Goal: Task Accomplishment & Management: Use online tool/utility

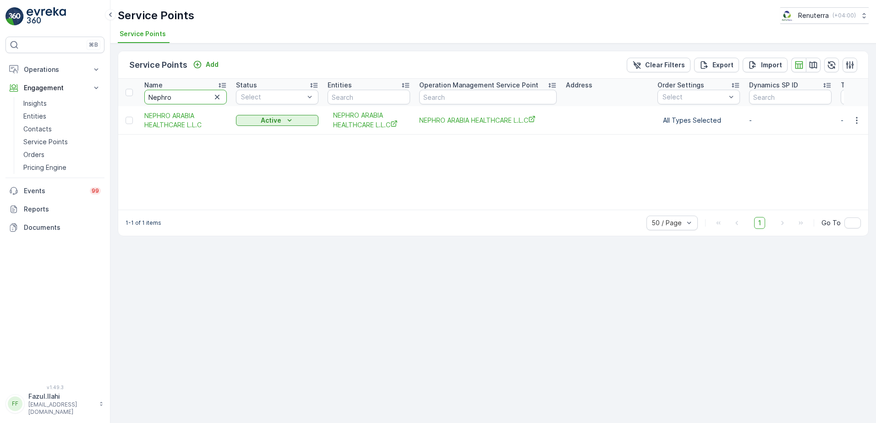
click at [187, 98] on input "Nephro" at bounding box center [185, 97] width 82 height 15
type input "Al"
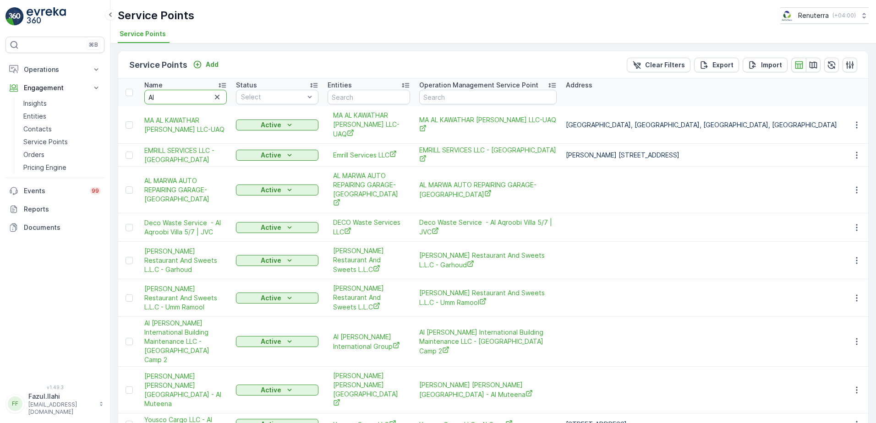
click at [187, 98] on input "Al" at bounding box center [185, 97] width 82 height 15
type input "Al ser"
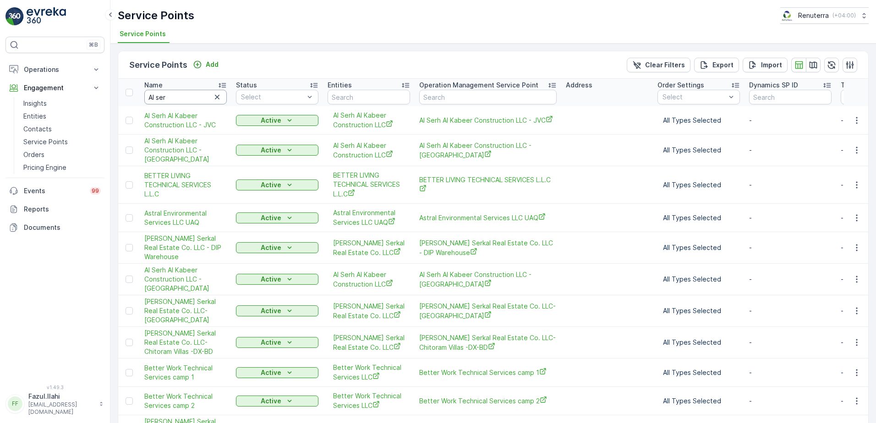
click at [187, 98] on input "Al ser" at bounding box center [185, 97] width 82 height 15
type input "Al ser"
click at [187, 98] on input "Al ser" at bounding box center [185, 97] width 82 height 15
type input "Al ser A"
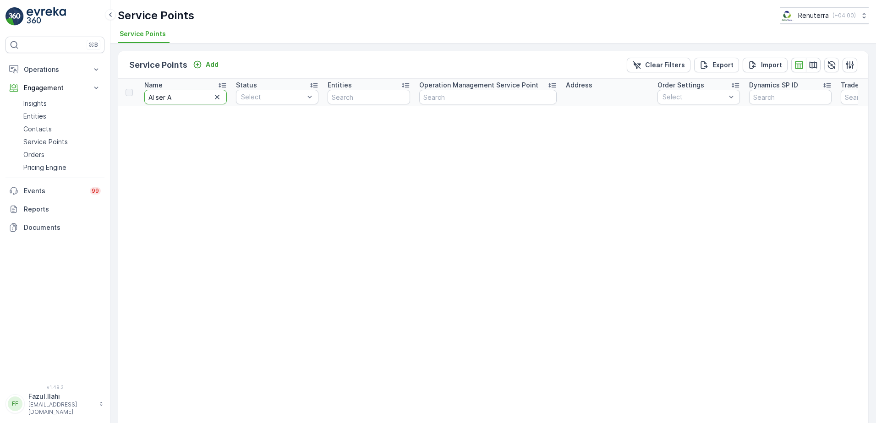
click at [187, 98] on input "Al ser A" at bounding box center [185, 97] width 82 height 15
type input "Al ser"
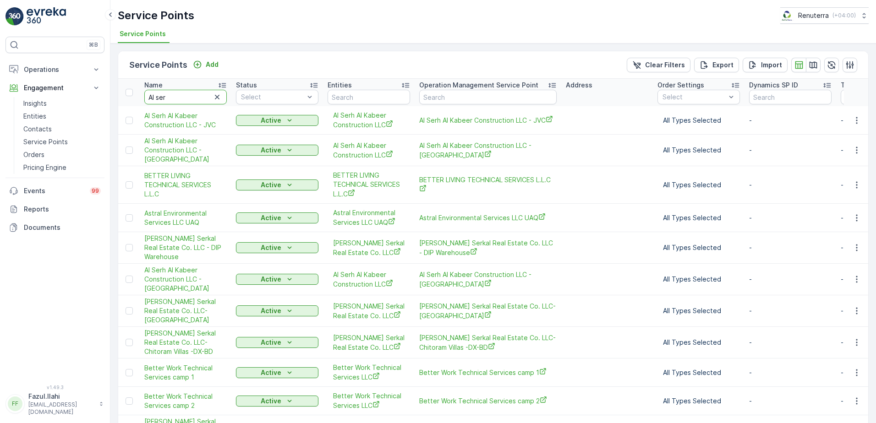
click at [187, 98] on input "Al ser" at bounding box center [185, 97] width 82 height 15
type input "Al ser Al"
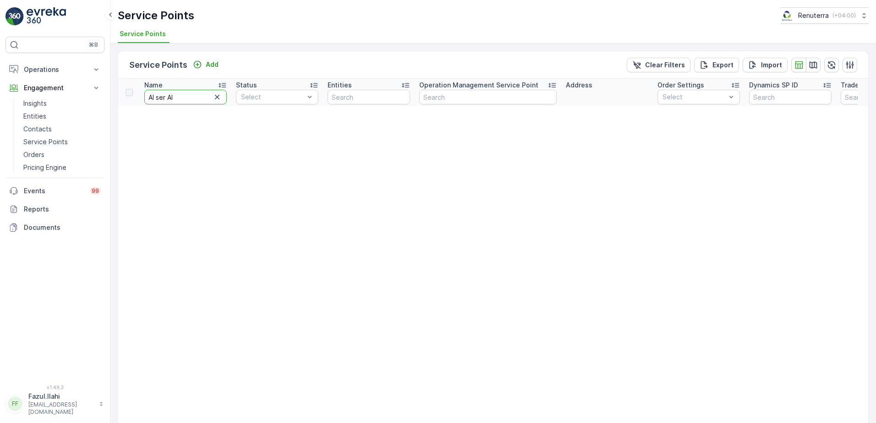
click at [187, 98] on input "Al ser Al" at bounding box center [185, 97] width 82 height 15
type input "Al ser A"
click at [187, 98] on input "Al ser A" at bounding box center [185, 97] width 82 height 15
type input "Al ser"
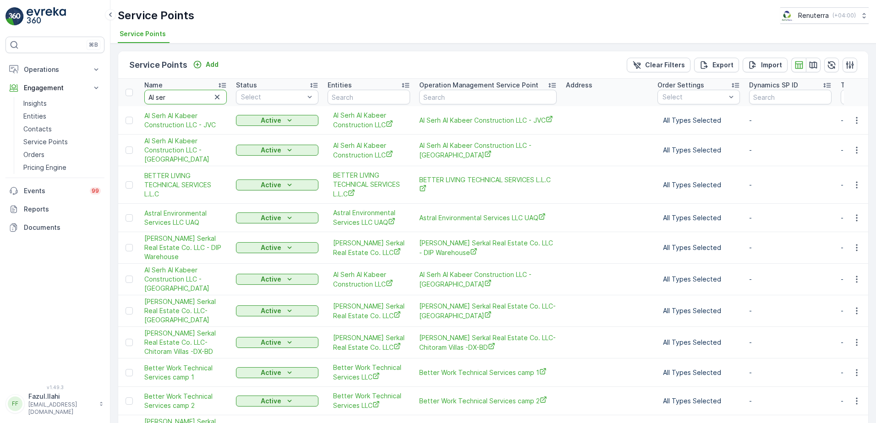
click at [188, 98] on input "Al ser" at bounding box center [185, 97] width 82 height 15
type input "Al serh"
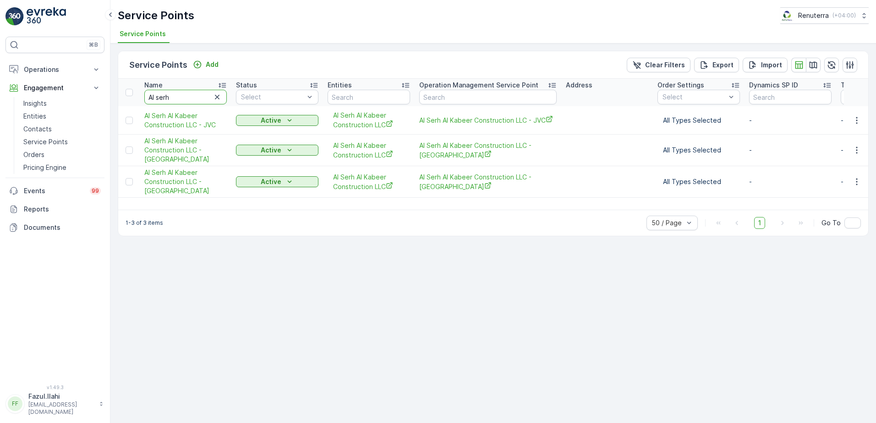
click at [188, 98] on input "Al serh" at bounding box center [185, 97] width 82 height 15
click at [856, 121] on icon "button" at bounding box center [856, 120] width 9 height 9
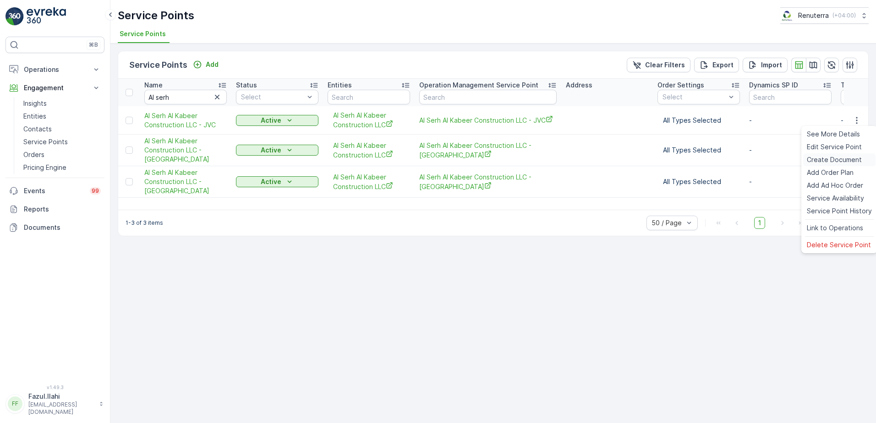
click at [846, 154] on div "Create Document" at bounding box center [839, 159] width 72 height 13
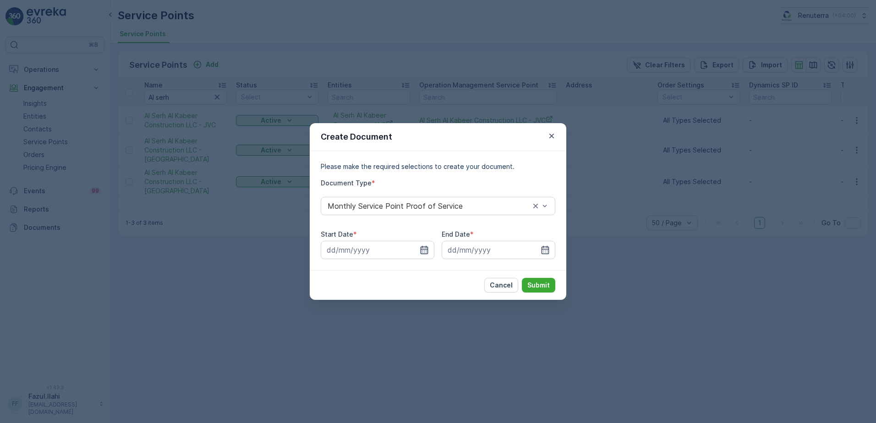
click at [423, 246] on icon "button" at bounding box center [424, 249] width 9 height 9
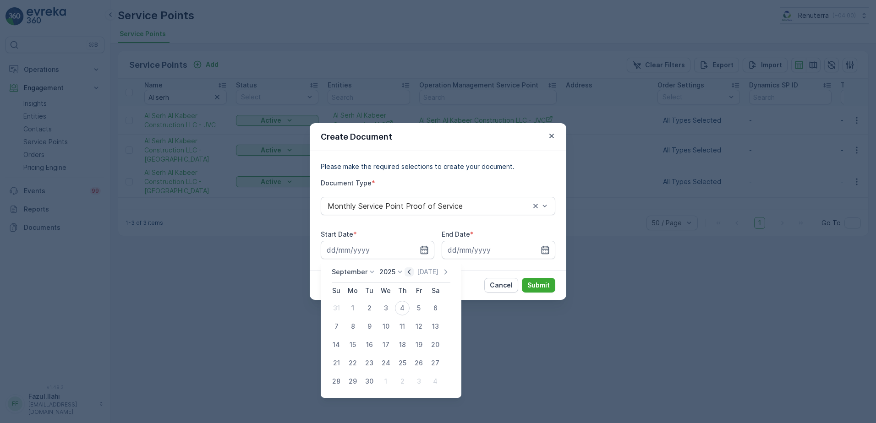
click at [408, 271] on icon "button" at bounding box center [409, 271] width 3 height 5
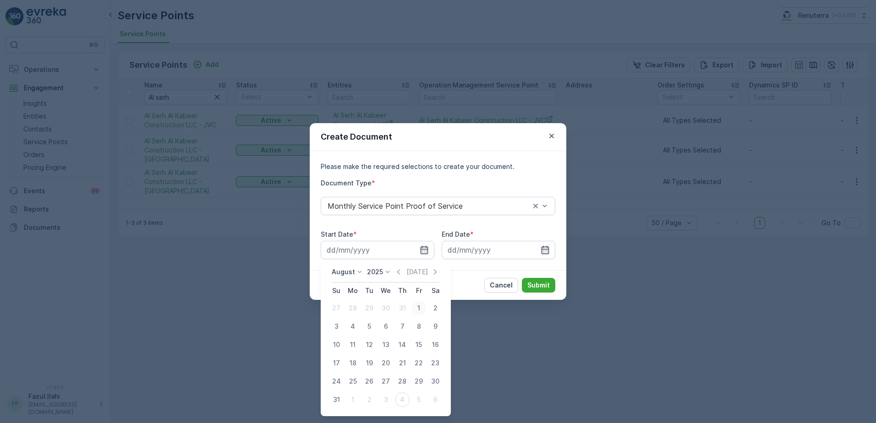
click at [415, 311] on div "1" at bounding box center [418, 308] width 15 height 15
type input "01.08.2025"
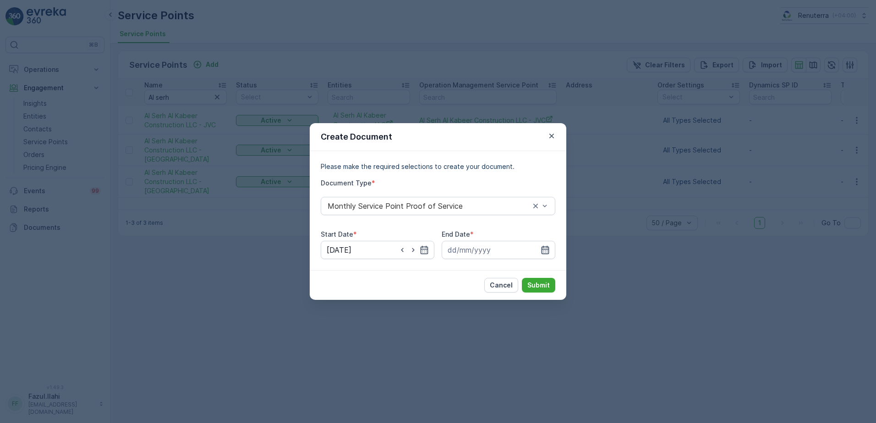
click at [545, 248] on icon "button" at bounding box center [544, 249] width 9 height 9
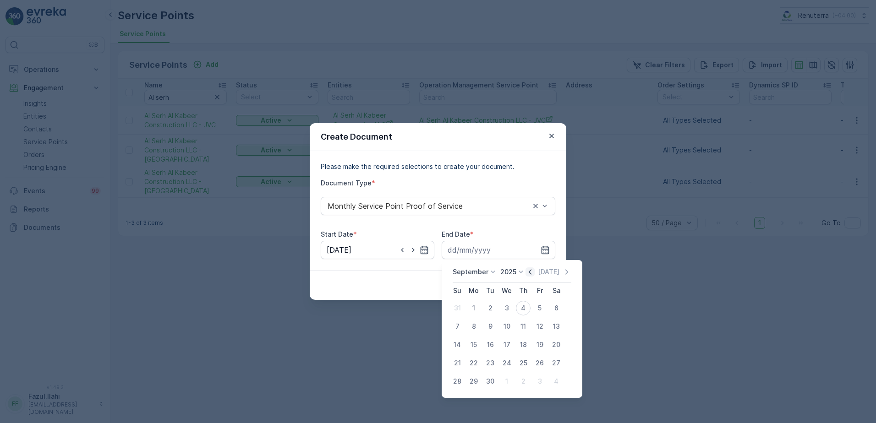
click at [527, 272] on icon "button" at bounding box center [529, 271] width 9 height 9
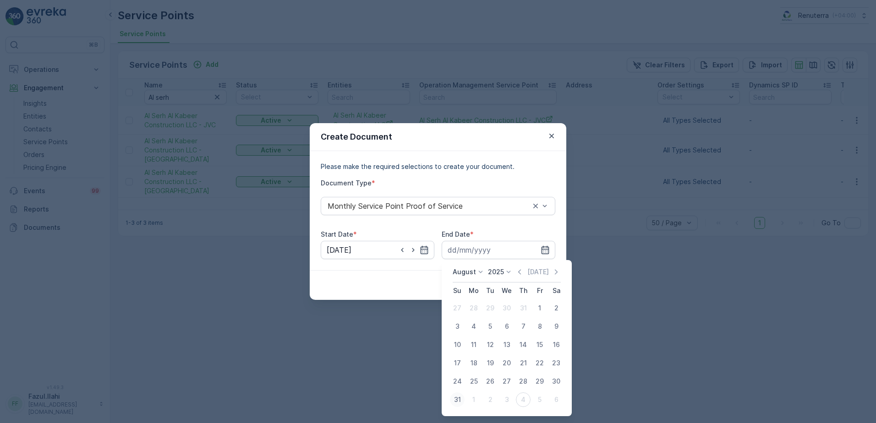
click at [457, 399] on div "31" at bounding box center [457, 400] width 15 height 15
type input "31.08.2025"
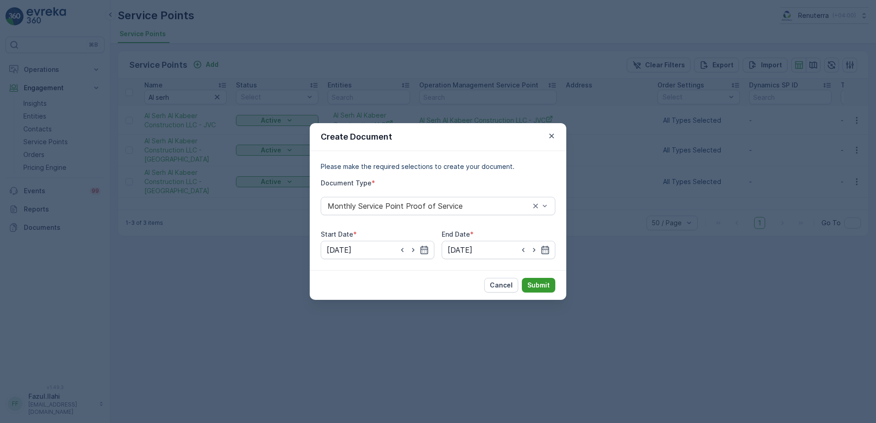
click at [531, 279] on button "Submit" at bounding box center [538, 285] width 33 height 15
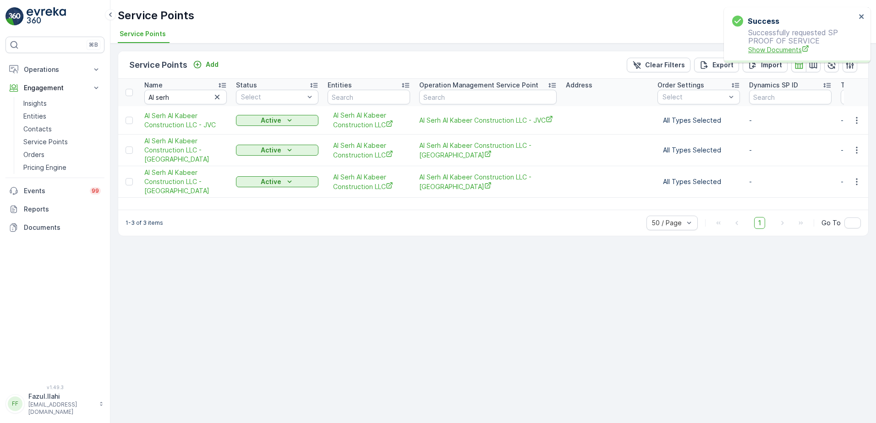
click at [793, 45] on span "Show Documents" at bounding box center [802, 50] width 108 height 10
click at [852, 150] on icon "button" at bounding box center [856, 150] width 9 height 9
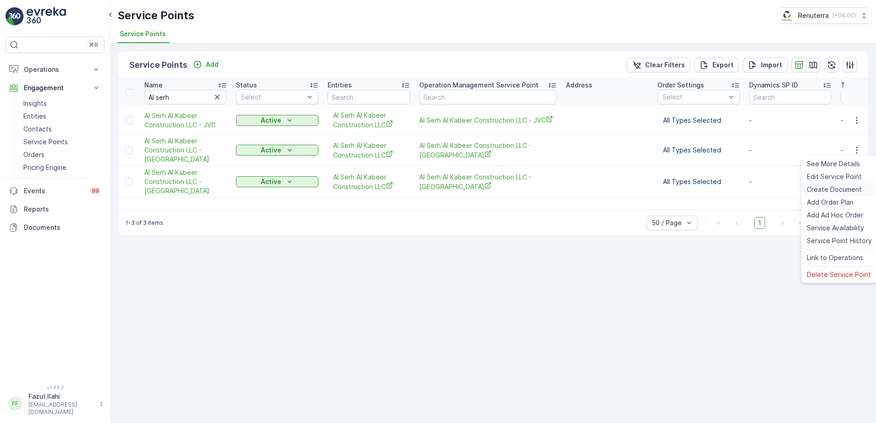
click at [829, 190] on span "Create Document" at bounding box center [834, 189] width 55 height 9
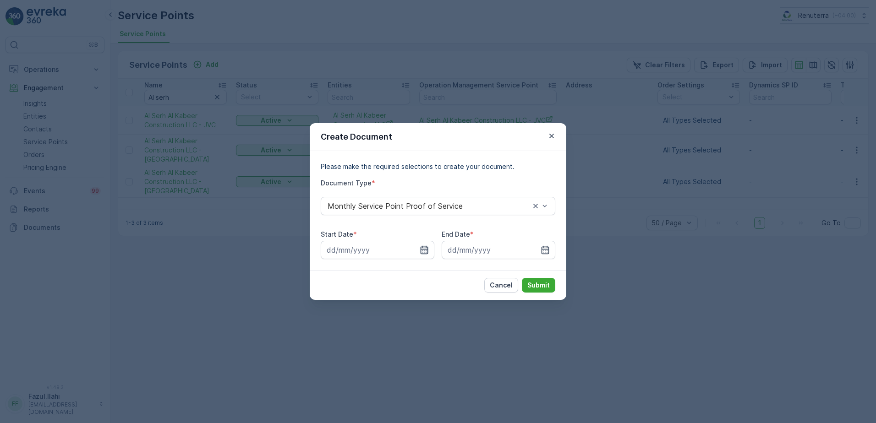
click at [420, 252] on icon "button" at bounding box center [424, 250] width 8 height 8
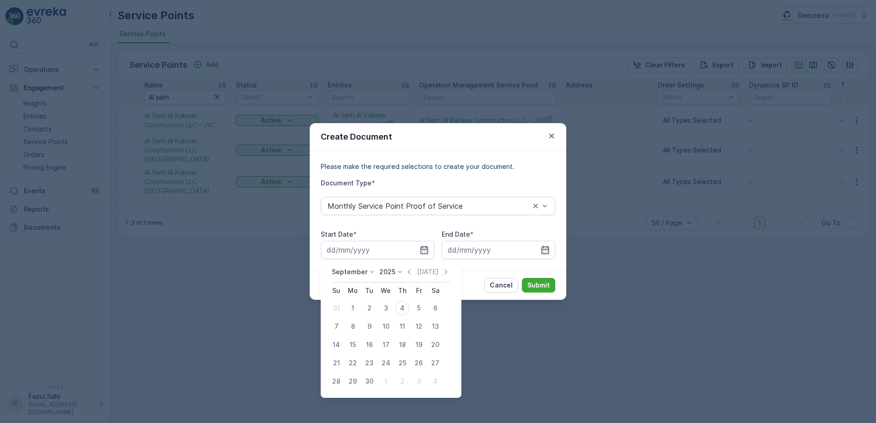
click at [406, 267] on div "September 2025 Today Su Mo Tu We Th Fr Sa 31 1 2 3 4 5 6 7 8 9 10 11 12 13 14 1…" at bounding box center [391, 329] width 141 height 138
click at [405, 275] on icon "button" at bounding box center [408, 271] width 9 height 9
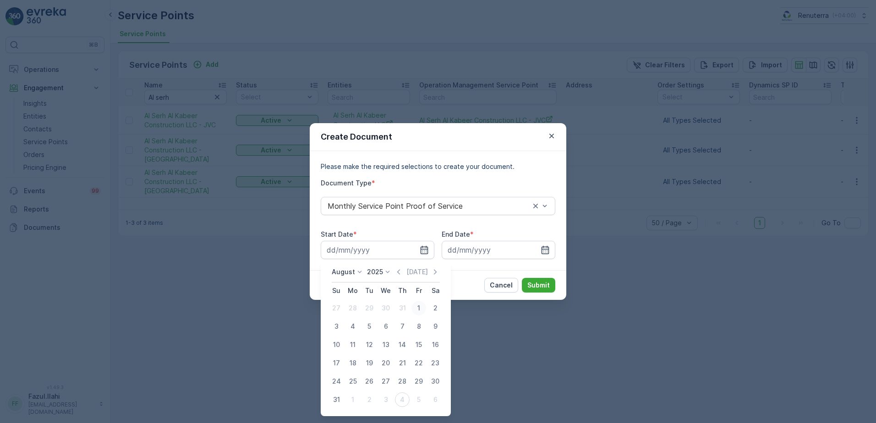
click at [420, 307] on div "1" at bounding box center [418, 308] width 15 height 15
type input "01.08.2025"
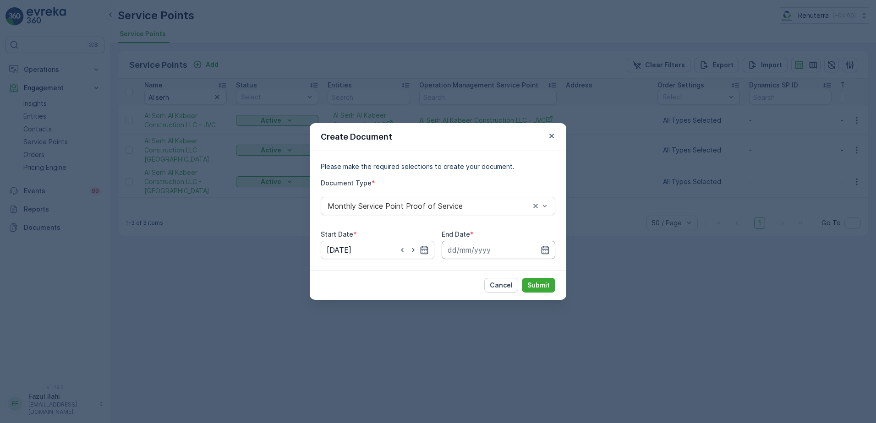
click at [541, 255] on input at bounding box center [499, 250] width 114 height 18
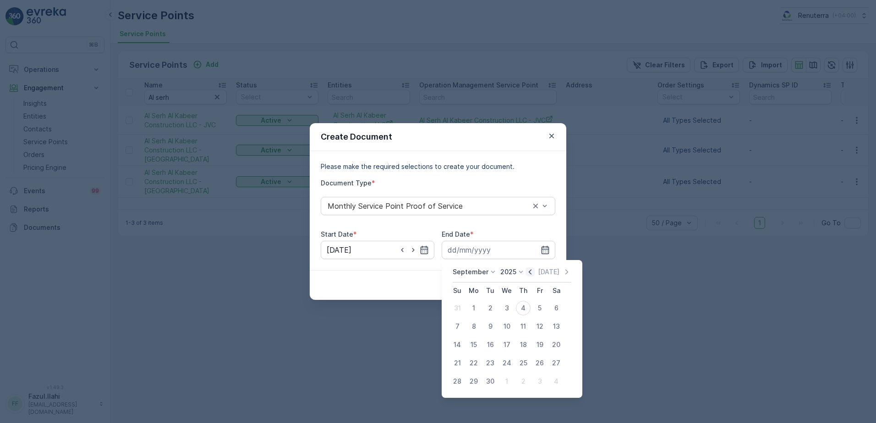
click at [527, 274] on icon "button" at bounding box center [529, 271] width 9 height 9
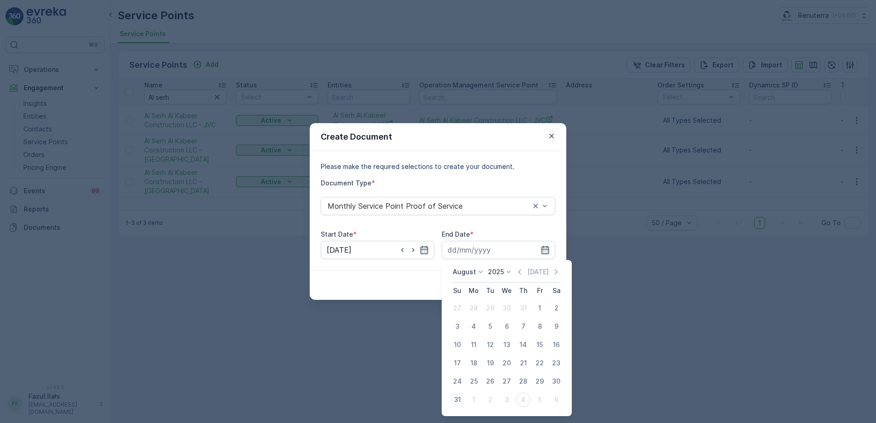
click at [458, 399] on div "31" at bounding box center [457, 400] width 15 height 15
type input "31.08.2025"
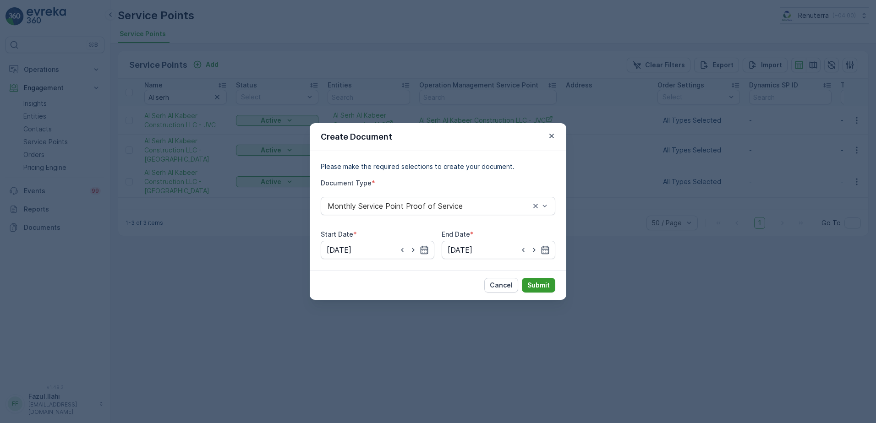
click at [538, 284] on p "Submit" at bounding box center [538, 285] width 22 height 9
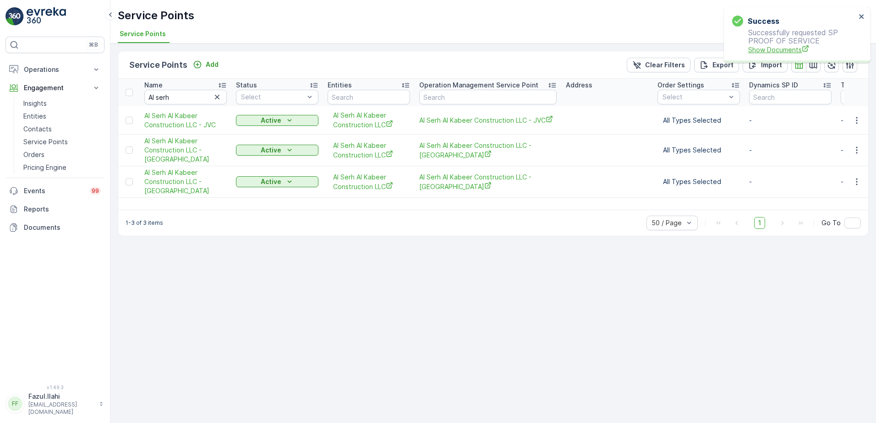
click at [792, 48] on span "Show Documents" at bounding box center [802, 50] width 108 height 10
click at [857, 180] on icon "button" at bounding box center [856, 181] width 9 height 9
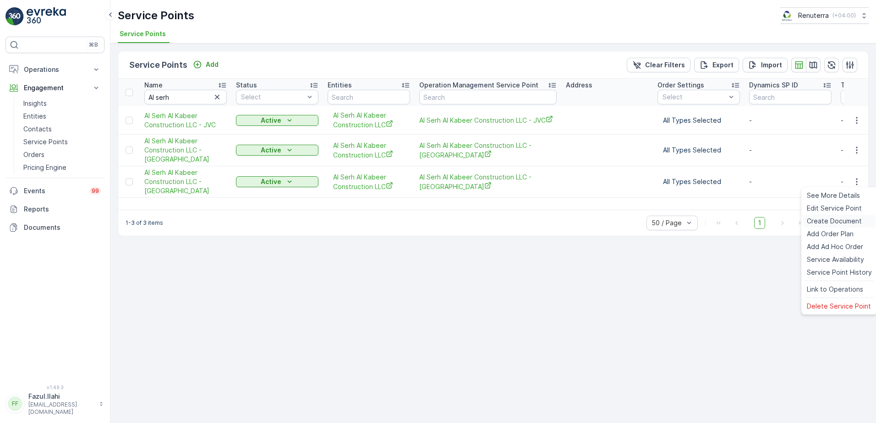
click at [835, 217] on span "Create Document" at bounding box center [834, 221] width 55 height 9
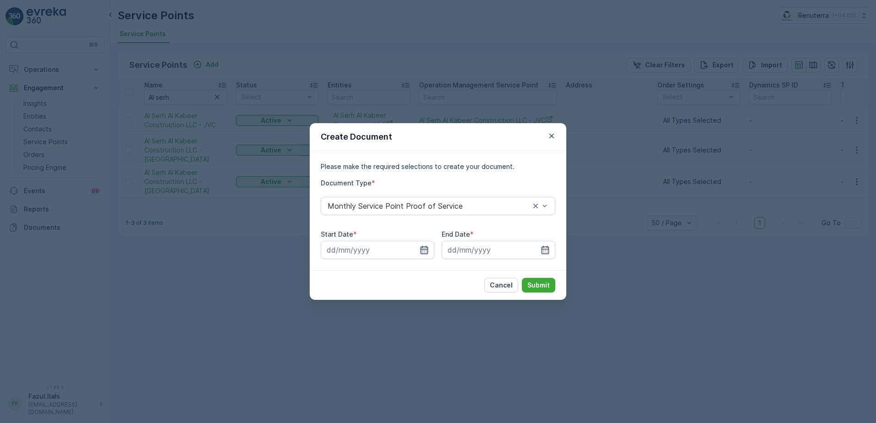
click at [425, 248] on icon "button" at bounding box center [424, 249] width 9 height 9
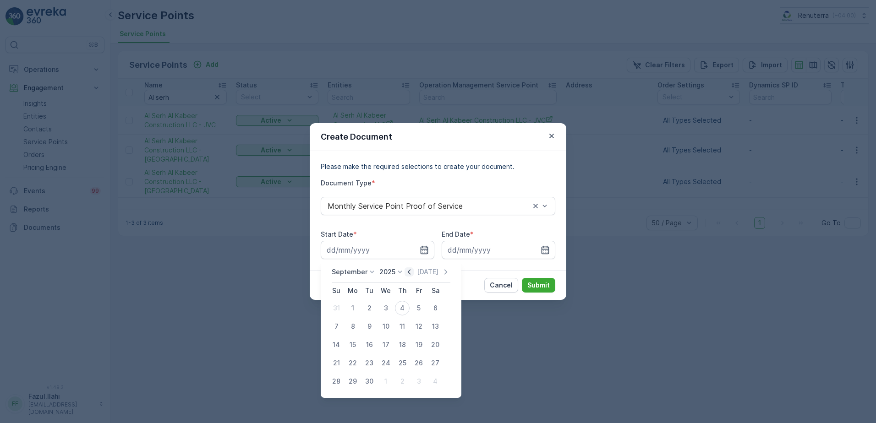
click at [409, 268] on icon "button" at bounding box center [408, 271] width 9 height 9
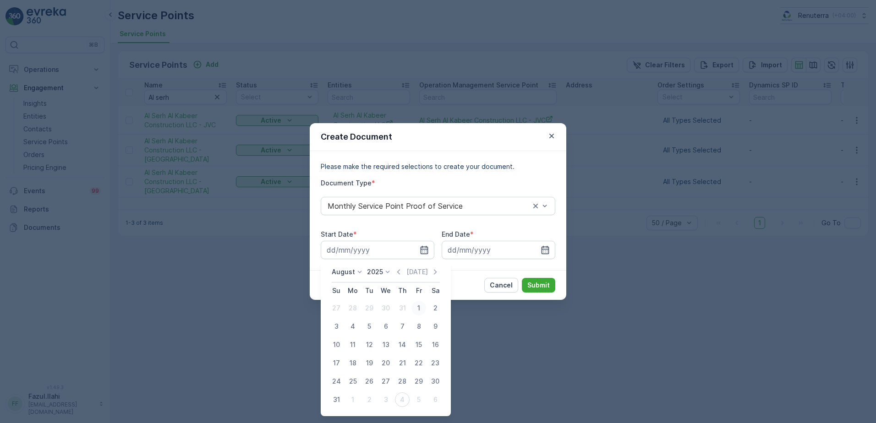
click at [417, 304] on div "1" at bounding box center [418, 308] width 15 height 15
type input "01.08.2025"
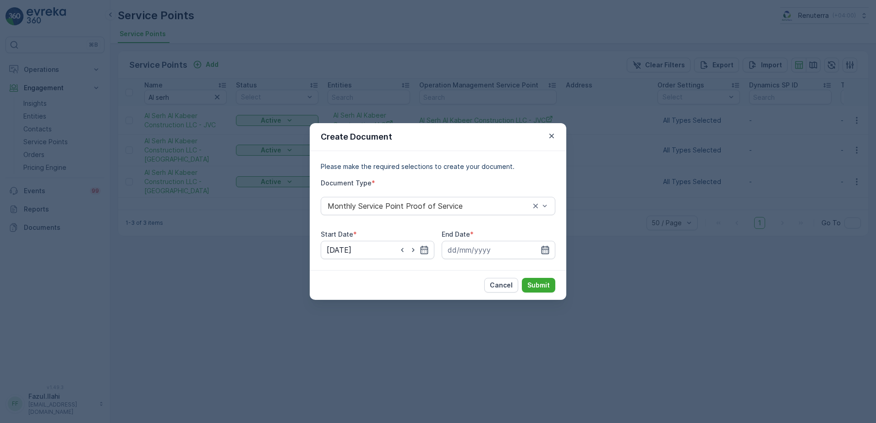
click at [545, 251] on icon "button" at bounding box center [545, 250] width 8 height 8
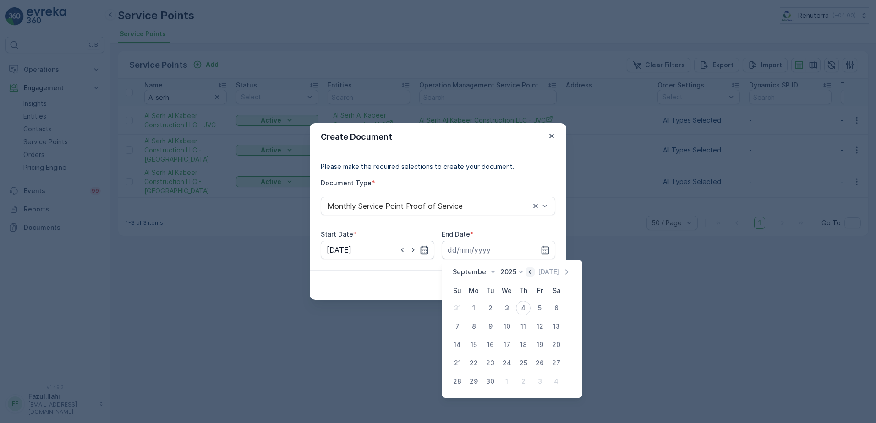
click at [529, 273] on icon "button" at bounding box center [530, 271] width 3 height 5
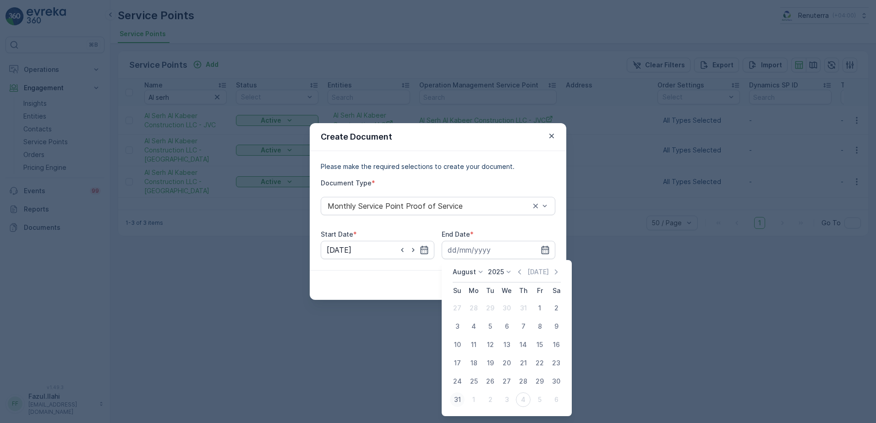
click at [453, 399] on div "31" at bounding box center [457, 400] width 15 height 15
type input "31.08.2025"
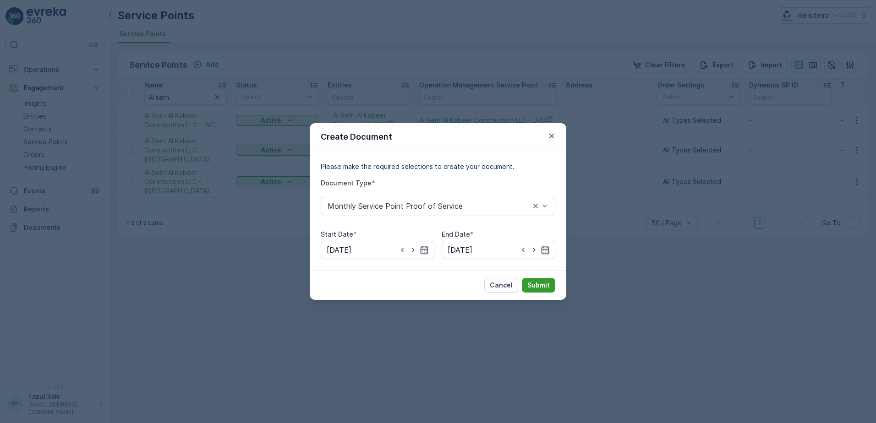
click at [534, 285] on p "Submit" at bounding box center [538, 285] width 22 height 9
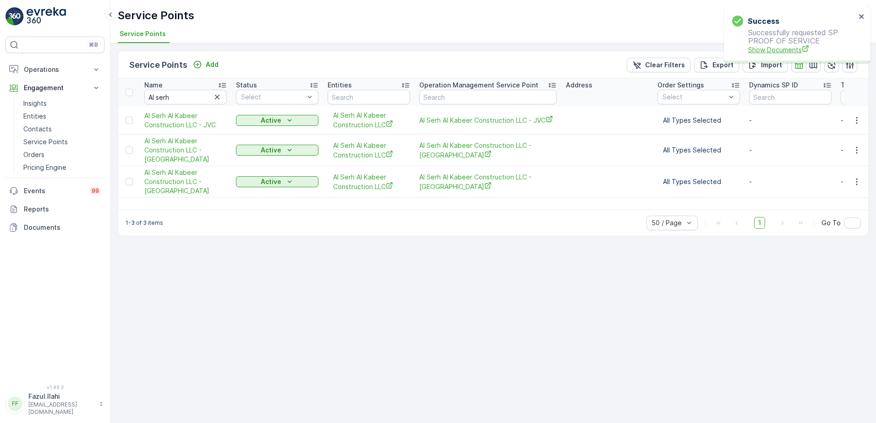
click at [770, 52] on span "Show Documents" at bounding box center [802, 50] width 108 height 10
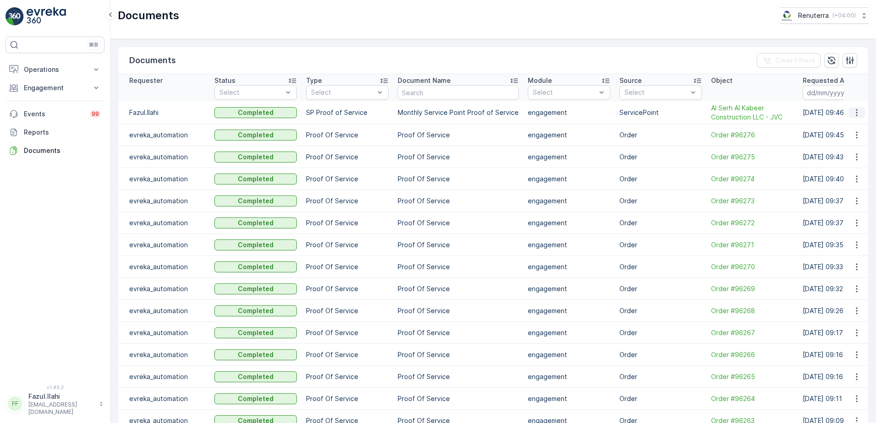
click at [854, 114] on icon "button" at bounding box center [856, 112] width 9 height 9
click at [850, 130] on span "See Details" at bounding box center [859, 127] width 35 height 9
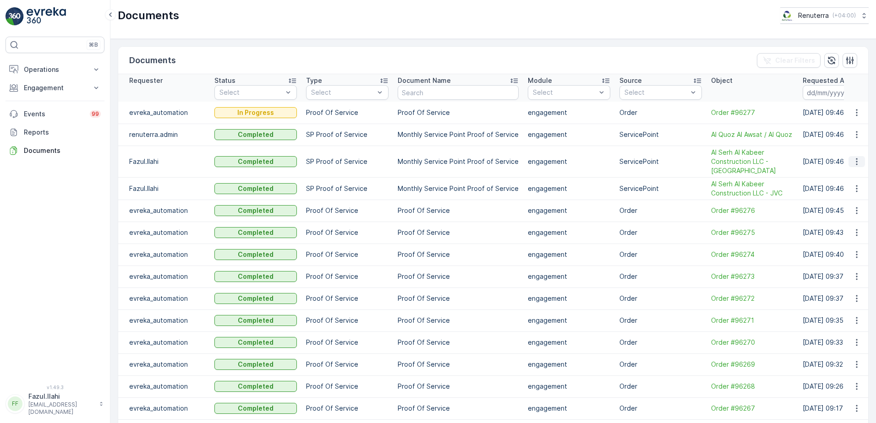
drag, startPoint x: 853, startPoint y: 164, endPoint x: 847, endPoint y: 161, distance: 6.6
click at [849, 161] on button "button" at bounding box center [856, 161] width 16 height 11
click at [844, 176] on span "See Details" at bounding box center [853, 175] width 35 height 9
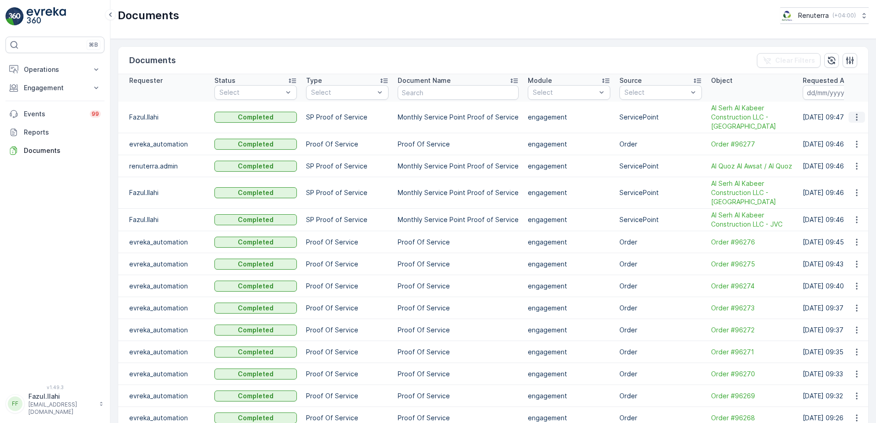
click at [852, 120] on icon "button" at bounding box center [856, 117] width 9 height 9
click at [857, 128] on span "See Details" at bounding box center [853, 130] width 35 height 9
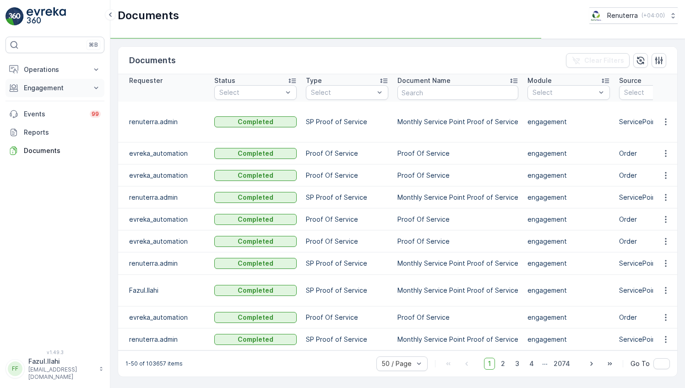
click at [89, 88] on button "Engagement" at bounding box center [54, 88] width 99 height 18
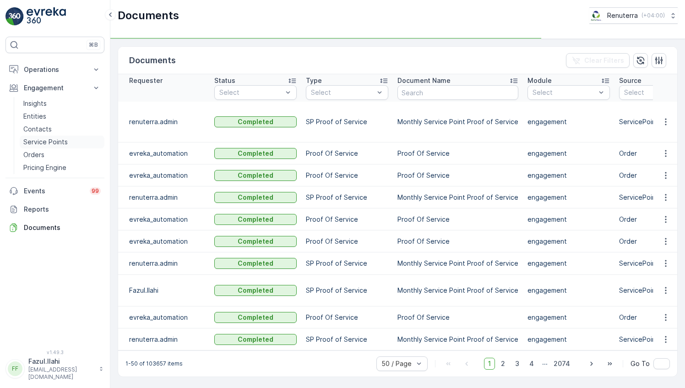
click at [52, 139] on p "Service Points" at bounding box center [45, 141] width 44 height 9
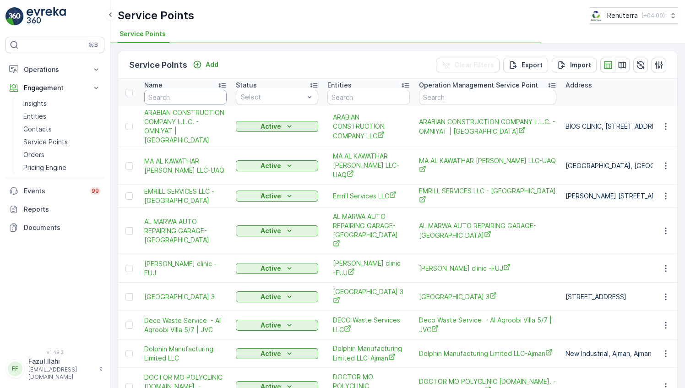
click at [192, 95] on input "text" at bounding box center [185, 97] width 82 height 15
type input "Dulsco"
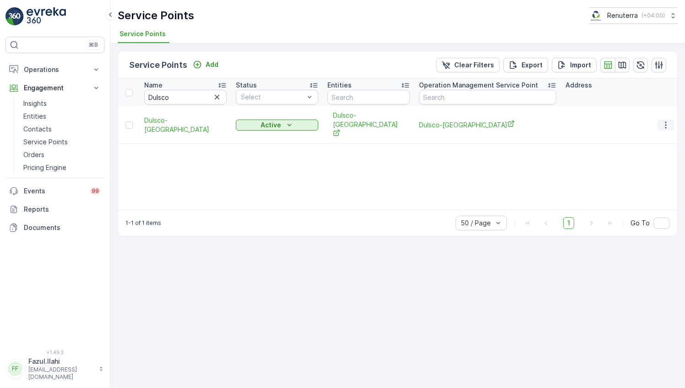
click at [666, 120] on icon "button" at bounding box center [665, 124] width 9 height 9
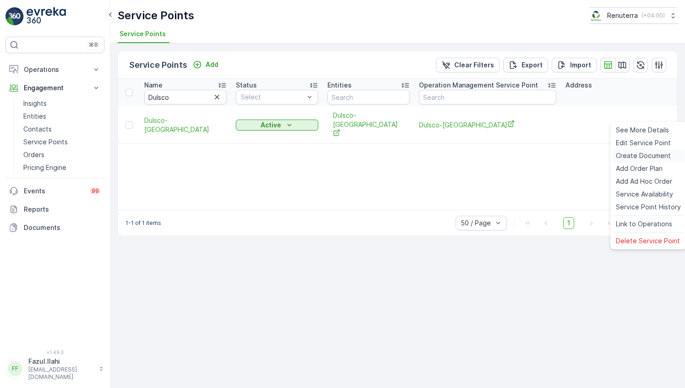
click at [645, 158] on span "Create Document" at bounding box center [643, 155] width 55 height 9
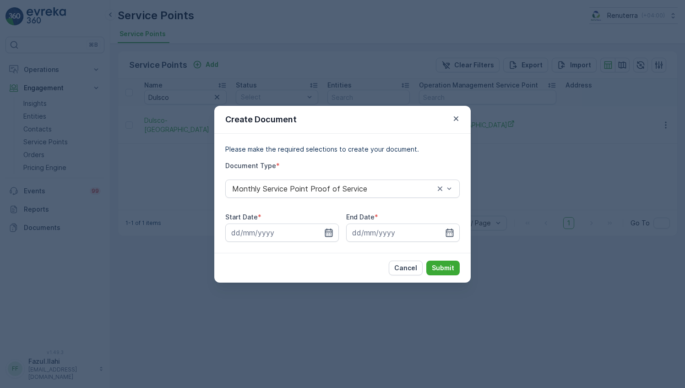
click at [331, 229] on icon "button" at bounding box center [328, 232] width 9 height 9
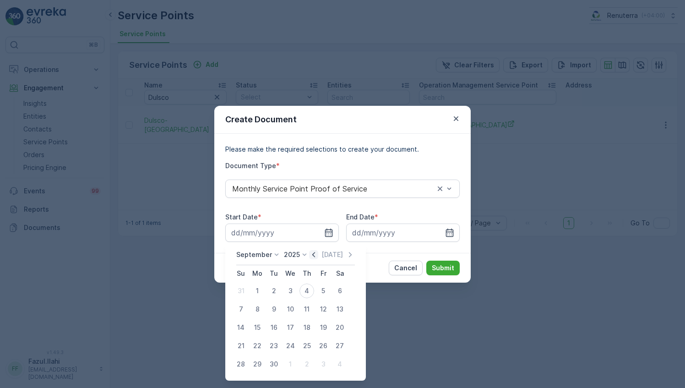
click at [313, 251] on icon "button" at bounding box center [313, 254] width 9 height 9
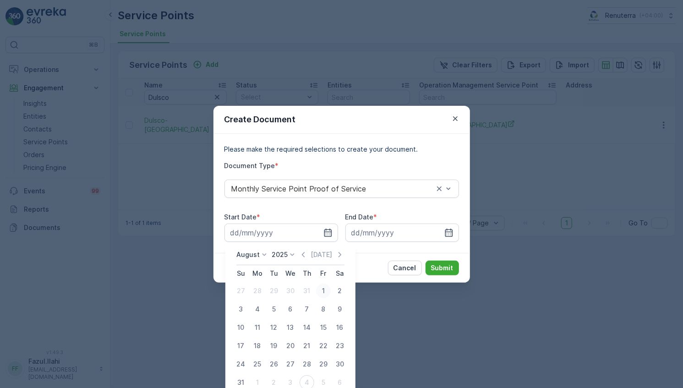
click at [319, 293] on div "1" at bounding box center [323, 291] width 15 height 15
type input "01.08.2025"
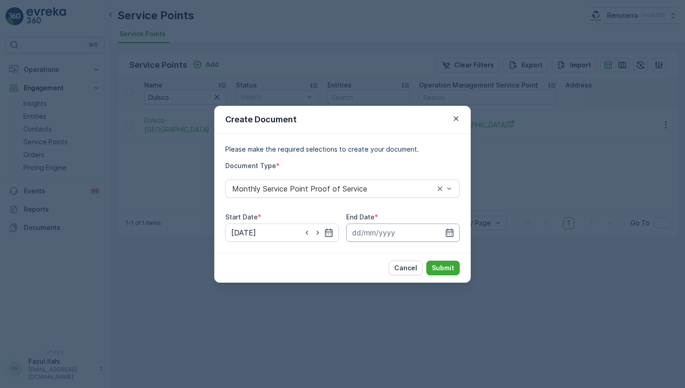
click at [452, 237] on input at bounding box center [403, 233] width 114 height 18
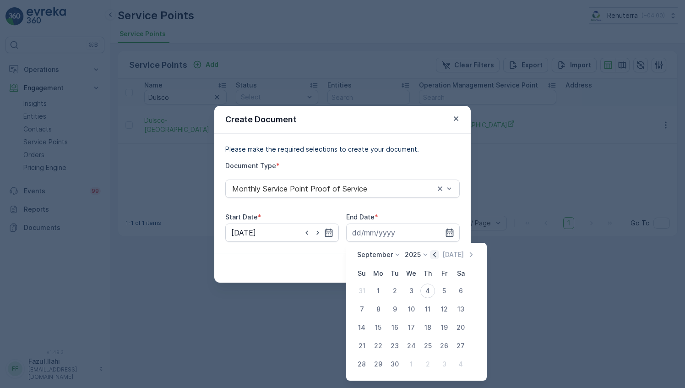
click at [432, 256] on icon "button" at bounding box center [434, 254] width 9 height 9
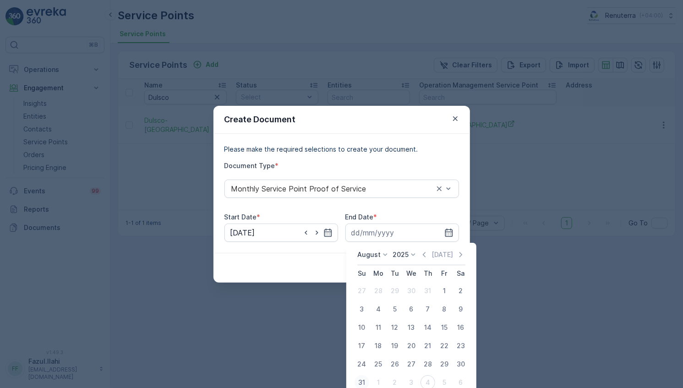
click at [361, 377] on div "31" at bounding box center [362, 382] width 15 height 15
type input "31.08.2025"
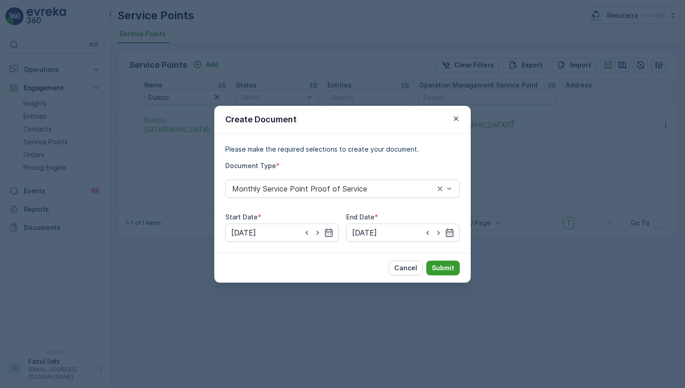
click at [445, 272] on p "Submit" at bounding box center [443, 267] width 22 height 9
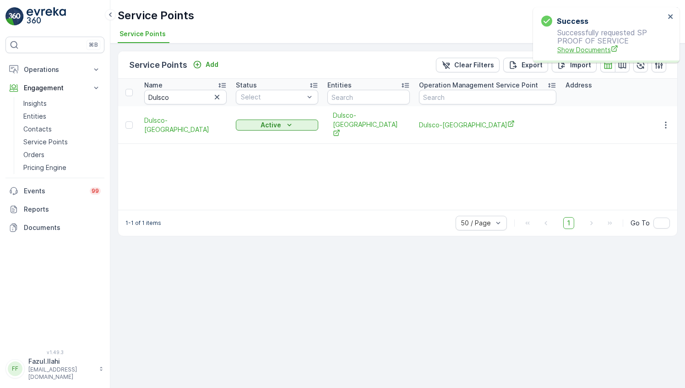
click at [581, 48] on span "Show Documents" at bounding box center [611, 50] width 108 height 10
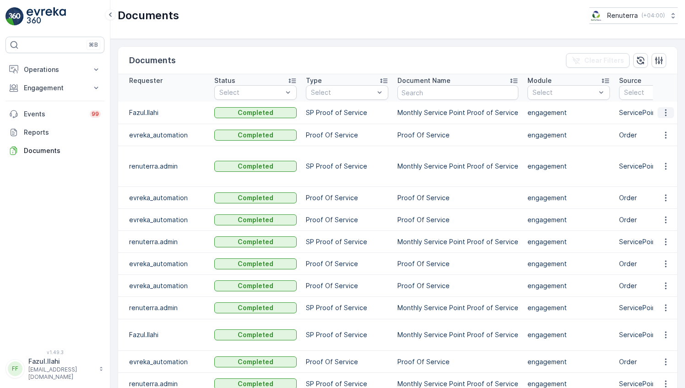
drag, startPoint x: 675, startPoint y: 116, endPoint x: 664, endPoint y: 112, distance: 11.9
click at [665, 112] on icon "button" at bounding box center [665, 112] width 1 height 7
click at [670, 125] on span "See Details" at bounding box center [663, 125] width 35 height 9
